Goal: Task Accomplishment & Management: Manage account settings

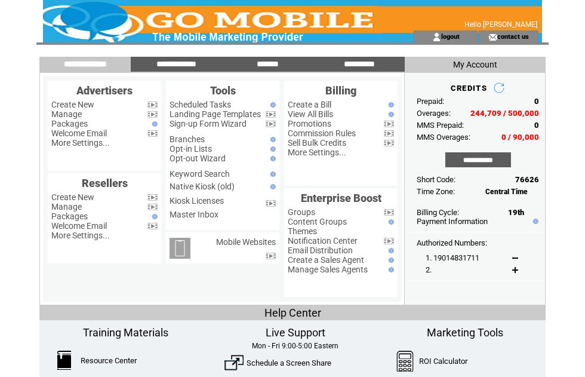
scroll to position [68, 17]
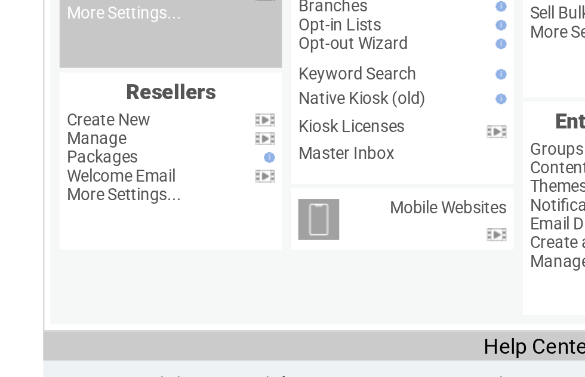
click at [62, 48] on link "Manage" at bounding box center [66, 46] width 30 height 10
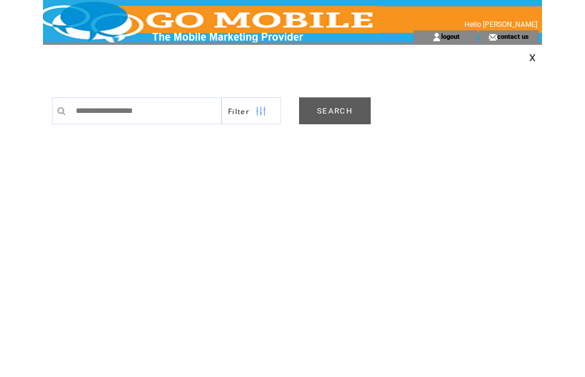
click at [339, 109] on link "SEARCH" at bounding box center [335, 110] width 72 height 27
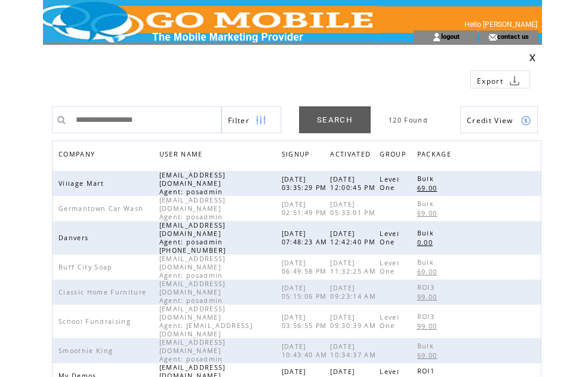
click at [93, 156] on span "COMPANY" at bounding box center [78, 155] width 39 height 17
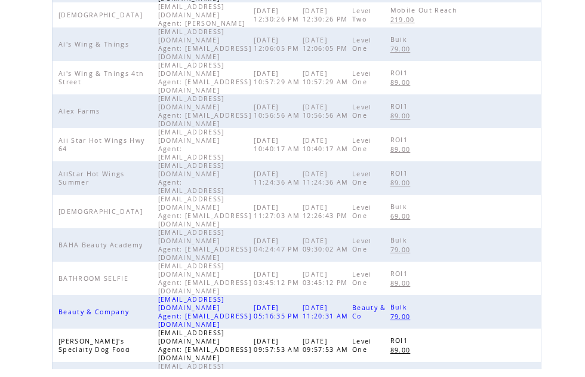
scroll to position [376, 0]
